Goal: Book appointment/travel/reservation

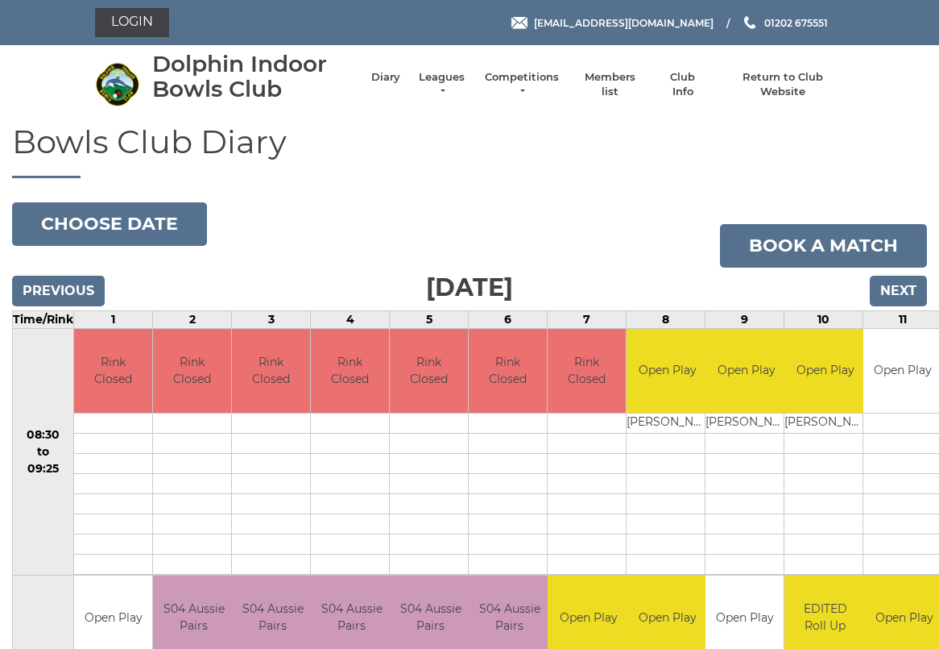
click at [111, 222] on button "Choose date" at bounding box center [109, 224] width 195 height 44
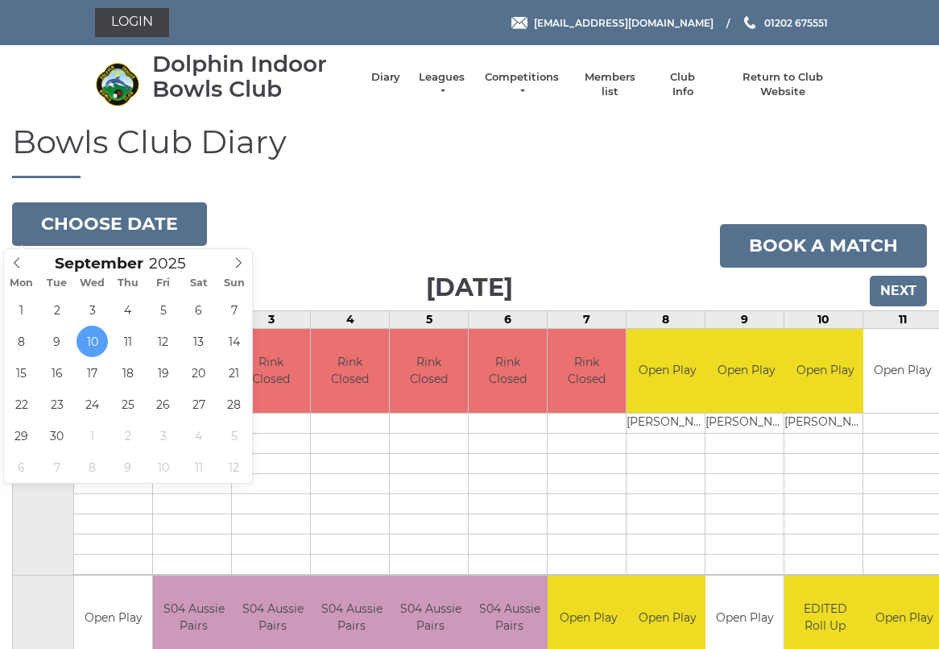
type input "[DATE]"
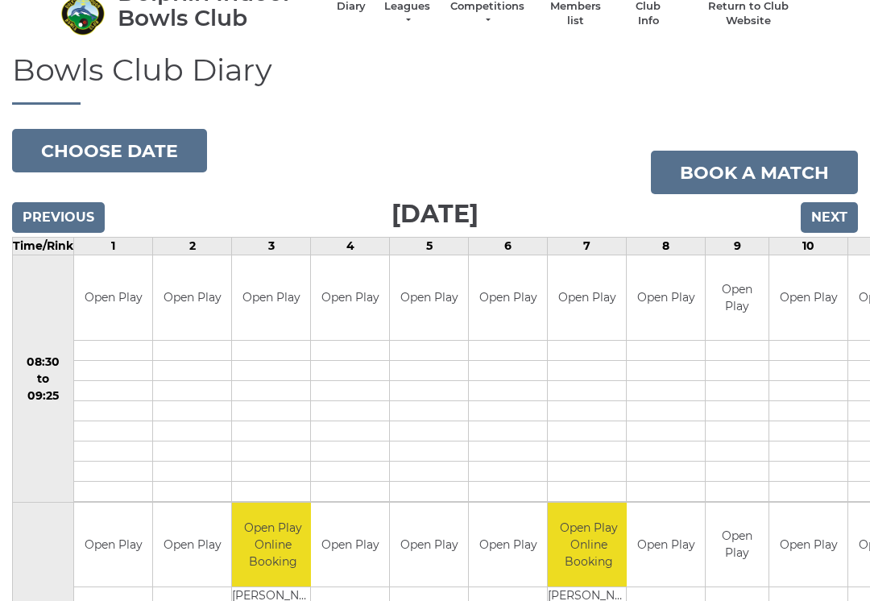
scroll to position [70, 0]
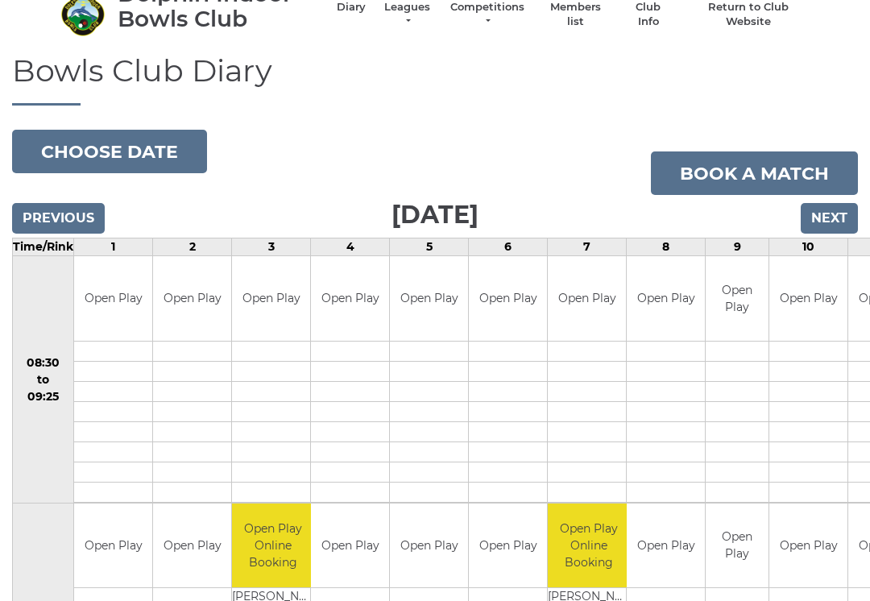
click at [106, 149] on button "Choose date" at bounding box center [109, 152] width 195 height 44
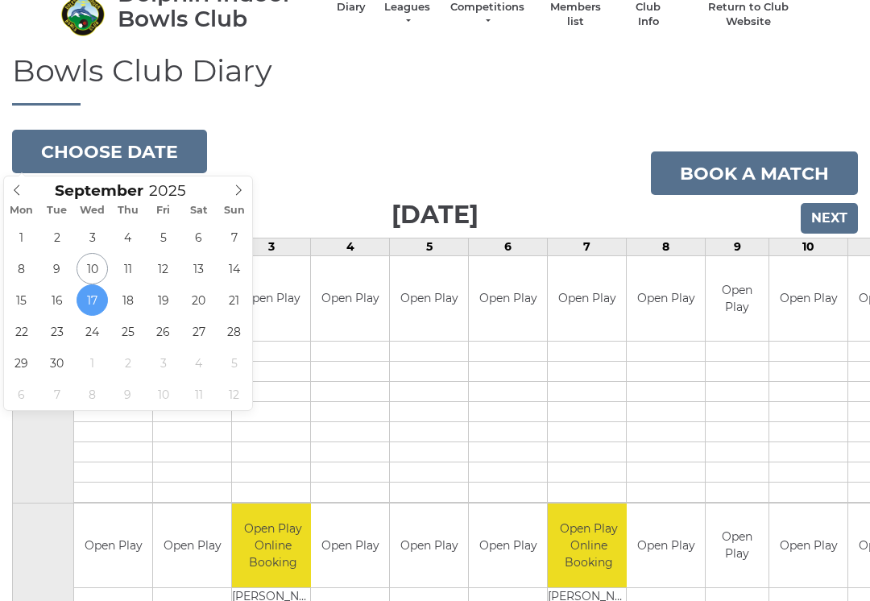
type input "2025-09-16"
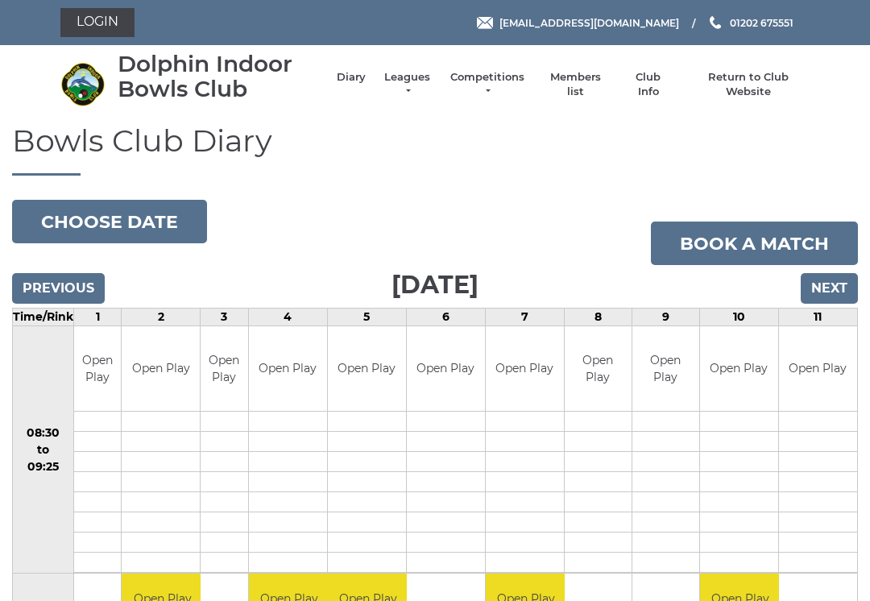
click at [52, 288] on input "Previous" at bounding box center [58, 288] width 93 height 31
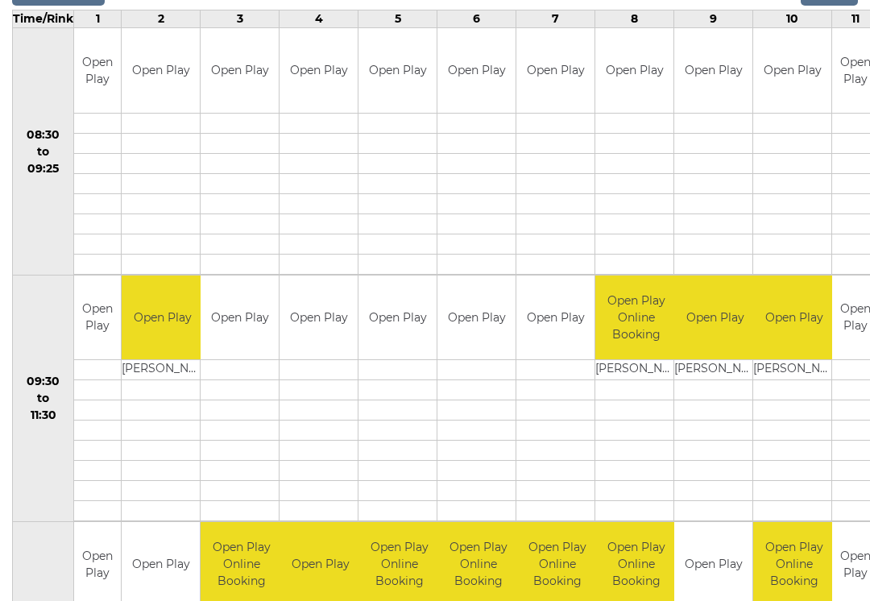
scroll to position [296, 0]
